Goal: Information Seeking & Learning: Learn about a topic

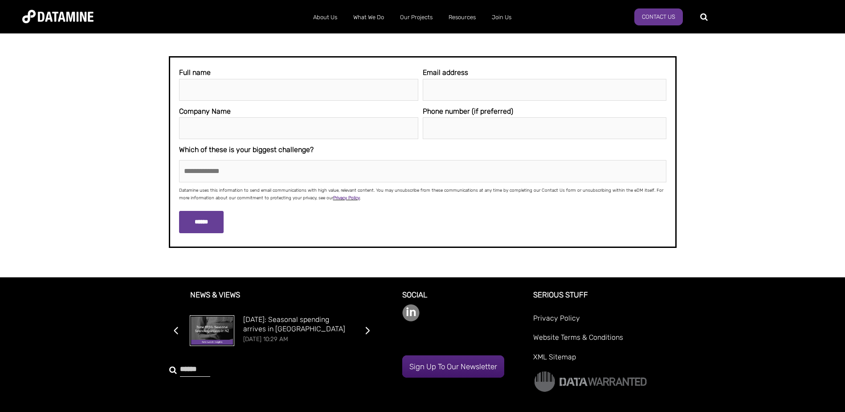
scroll to position [2084, 0]
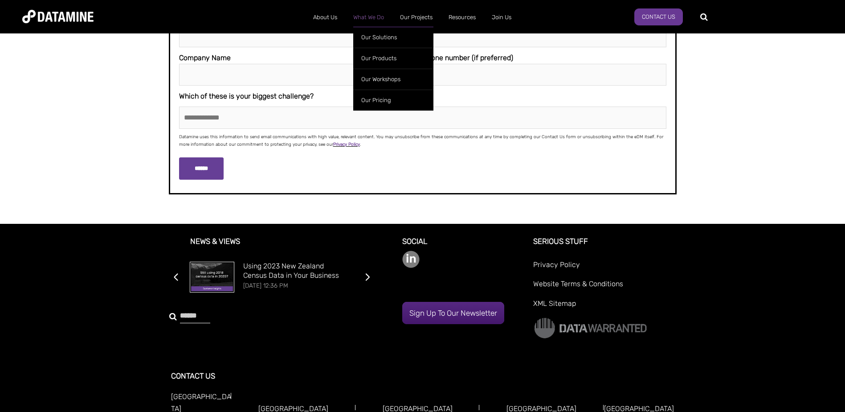
click at [368, 17] on link "What We Do" at bounding box center [368, 17] width 47 height 23
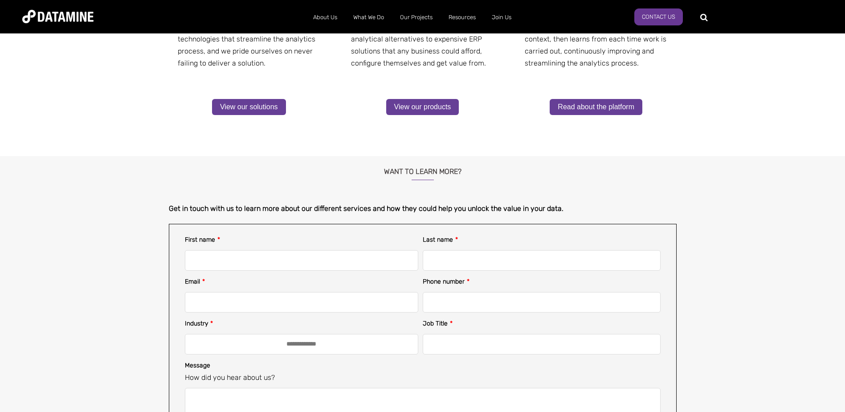
scroll to position [312, 0]
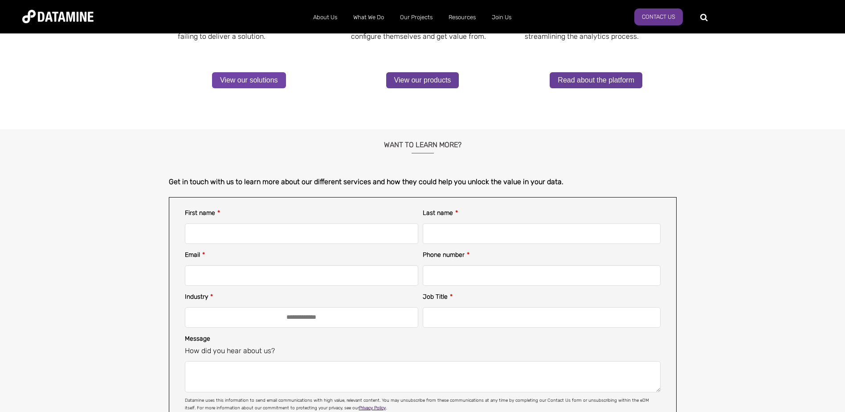
click at [238, 79] on link "View our solutions" at bounding box center [249, 80] width 74 height 16
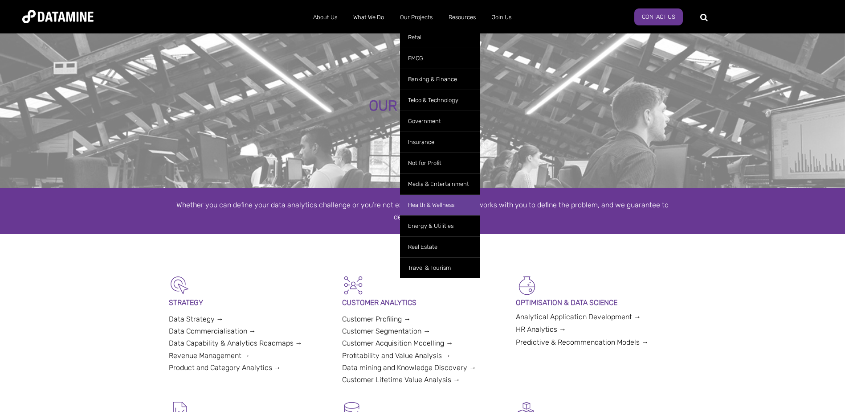
click at [442, 203] on link "Health & Wellness" at bounding box center [440, 204] width 80 height 21
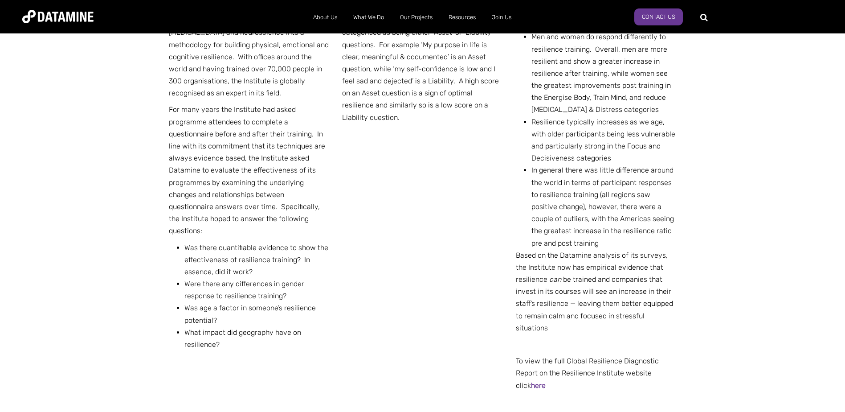
scroll to position [535, 0]
